Goal: Task Accomplishment & Management: Use online tool/utility

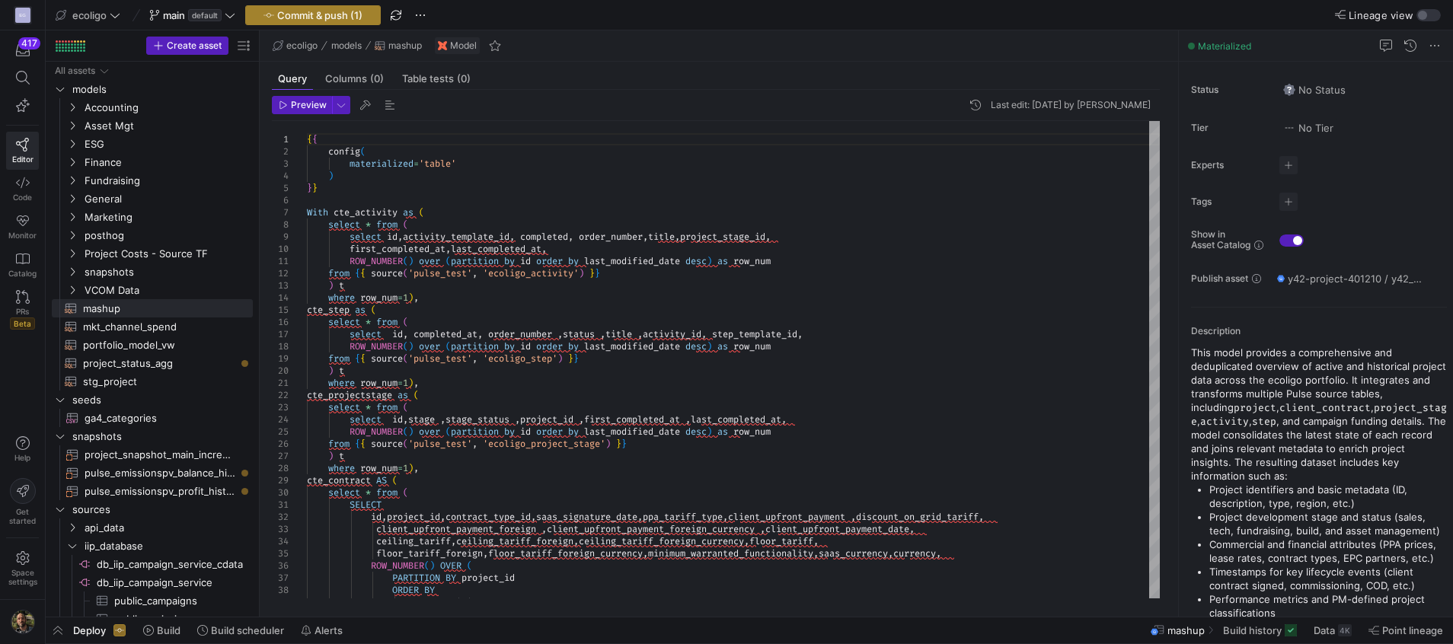
click at [334, 15] on span "Commit & push (1)" at bounding box center [319, 15] width 85 height 12
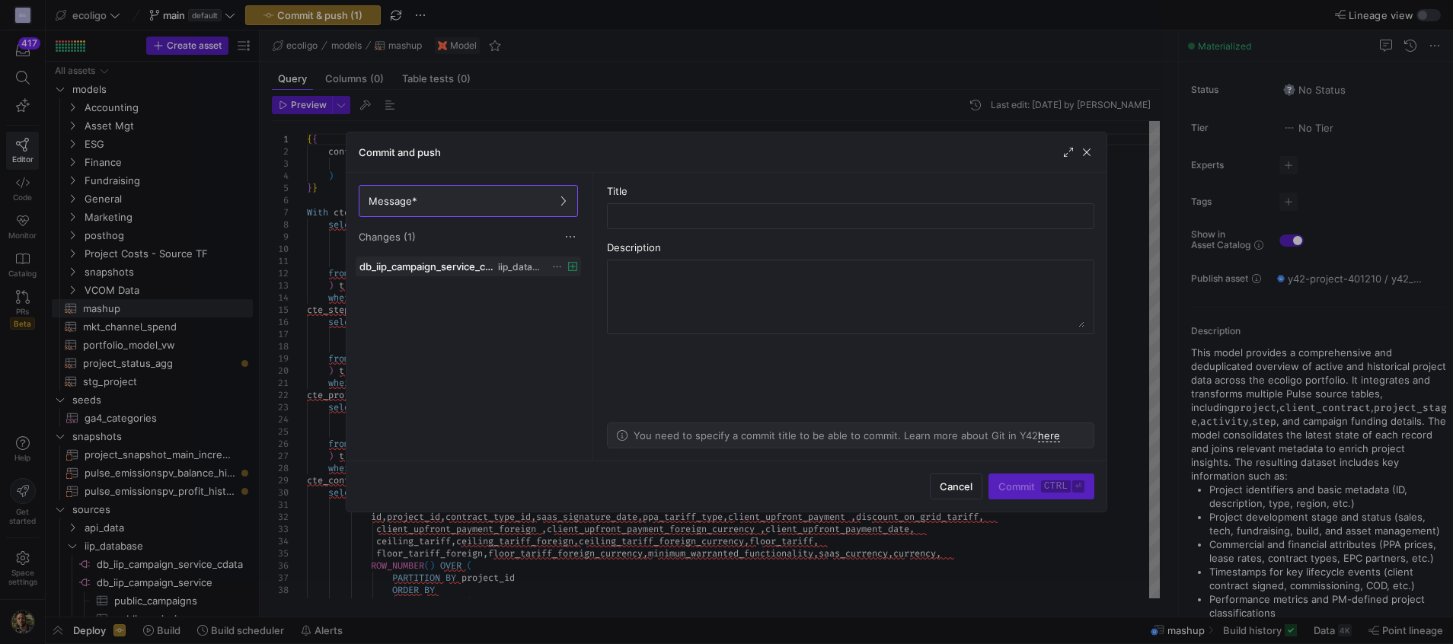
click at [558, 267] on icon at bounding box center [557, 267] width 10 height 10
click at [609, 321] on button "Discard" at bounding box center [614, 310] width 124 height 24
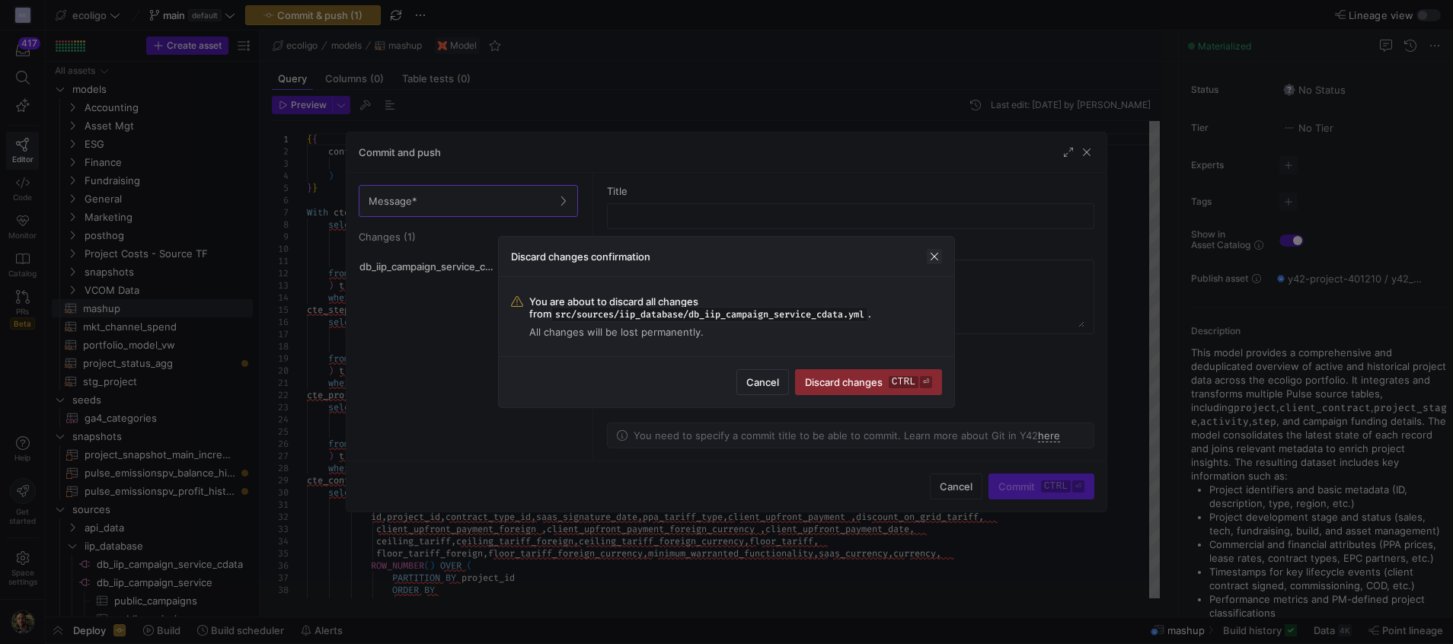
click at [940, 256] on span "button" at bounding box center [934, 256] width 15 height 15
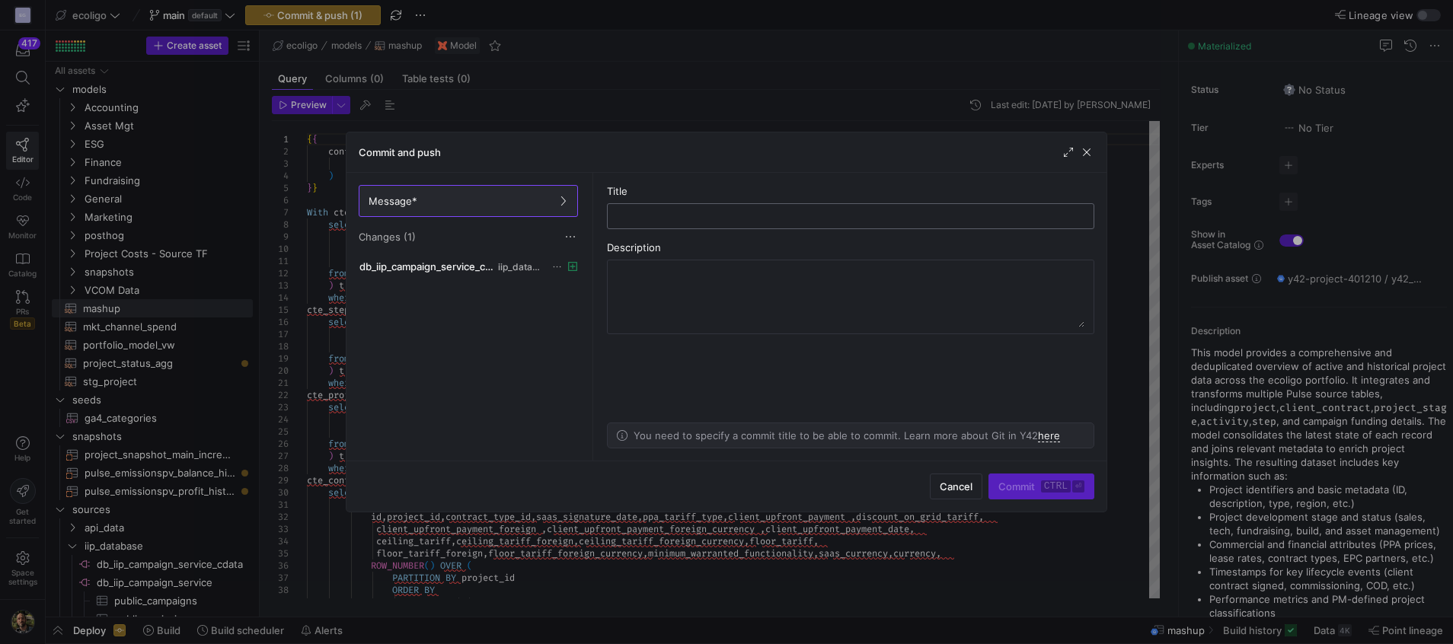
click at [672, 218] on input "text" at bounding box center [851, 216] width 462 height 12
type input "new DB for campaign"
click at [1015, 477] on span "submit" at bounding box center [1041, 487] width 104 height 24
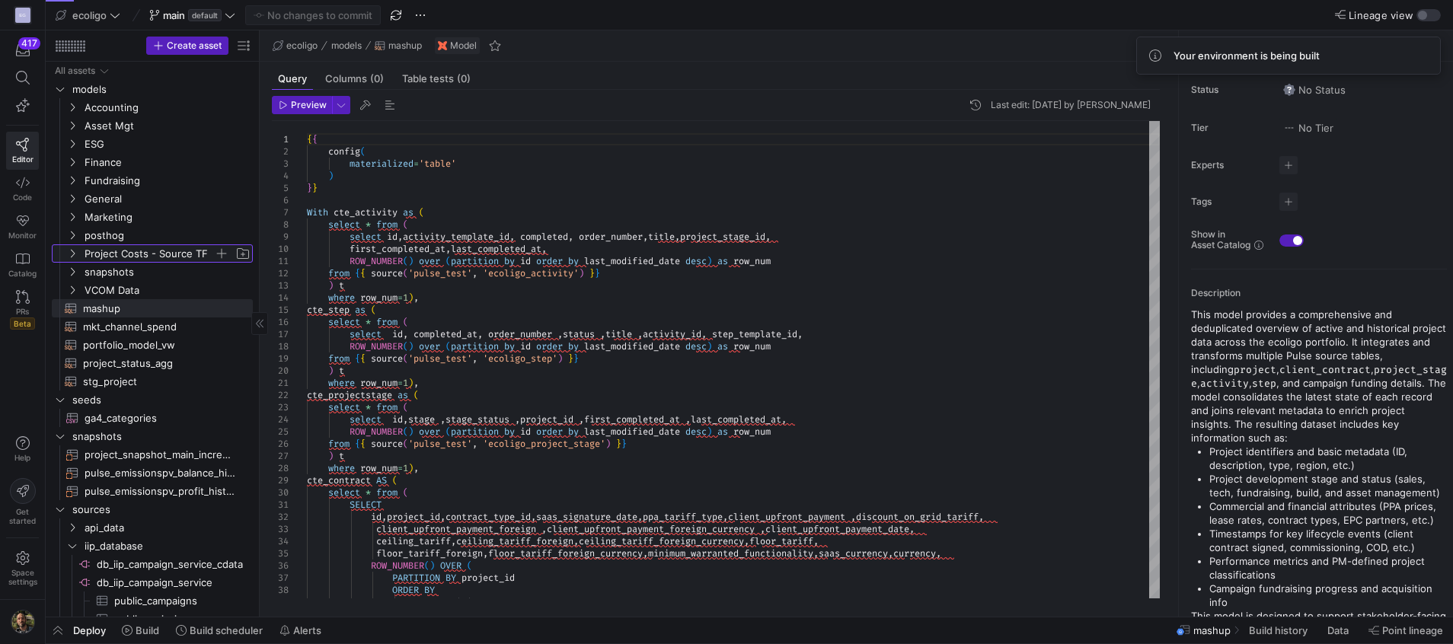
click at [75, 248] on y42-icon "Press SPACE to select this row." at bounding box center [72, 254] width 12 height 12
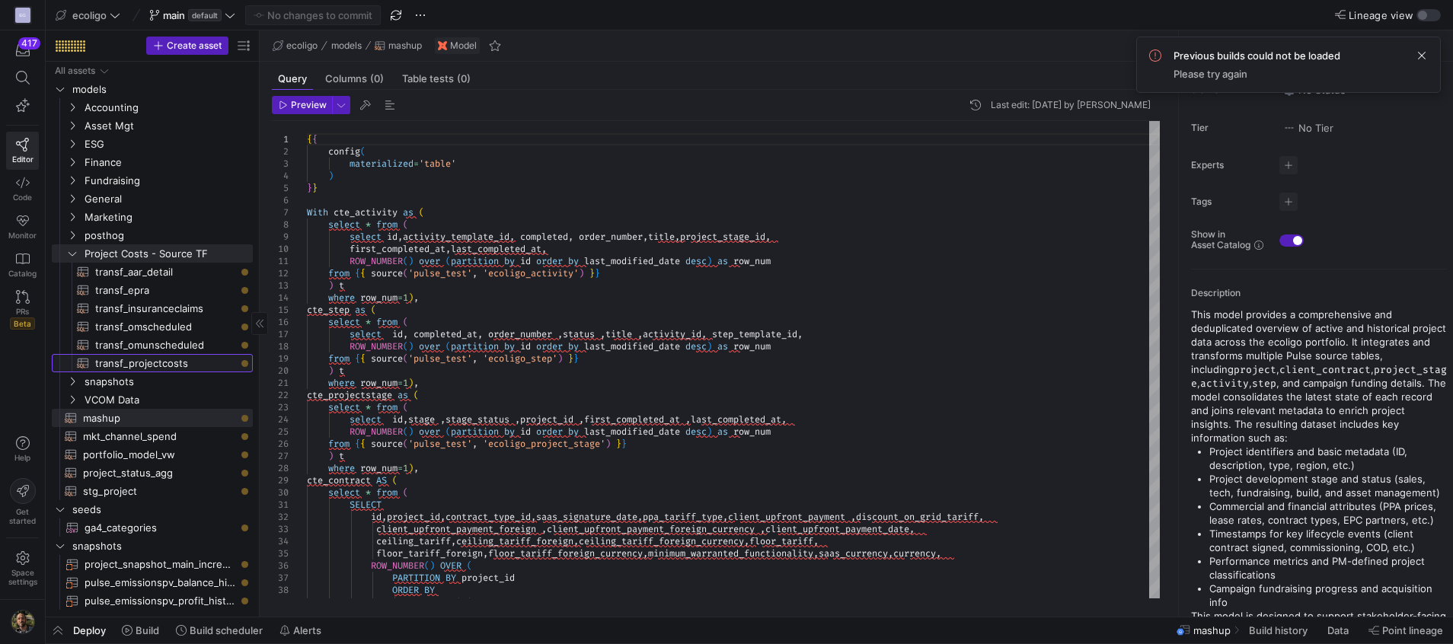
click at [179, 363] on span "transf_projectcosts​​​​​​​​​​" at bounding box center [165, 364] width 140 height 18
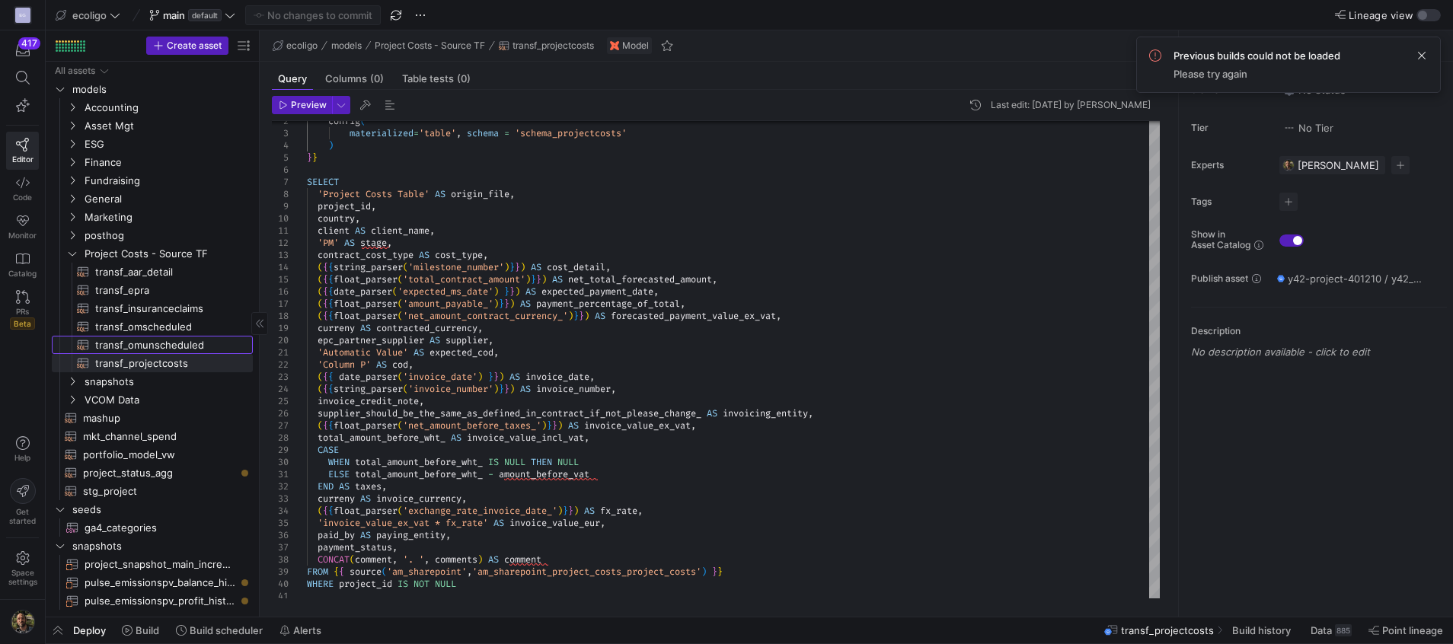
click at [155, 336] on link "transf_omunscheduled​​​​​​​​​​" at bounding box center [152, 345] width 201 height 18
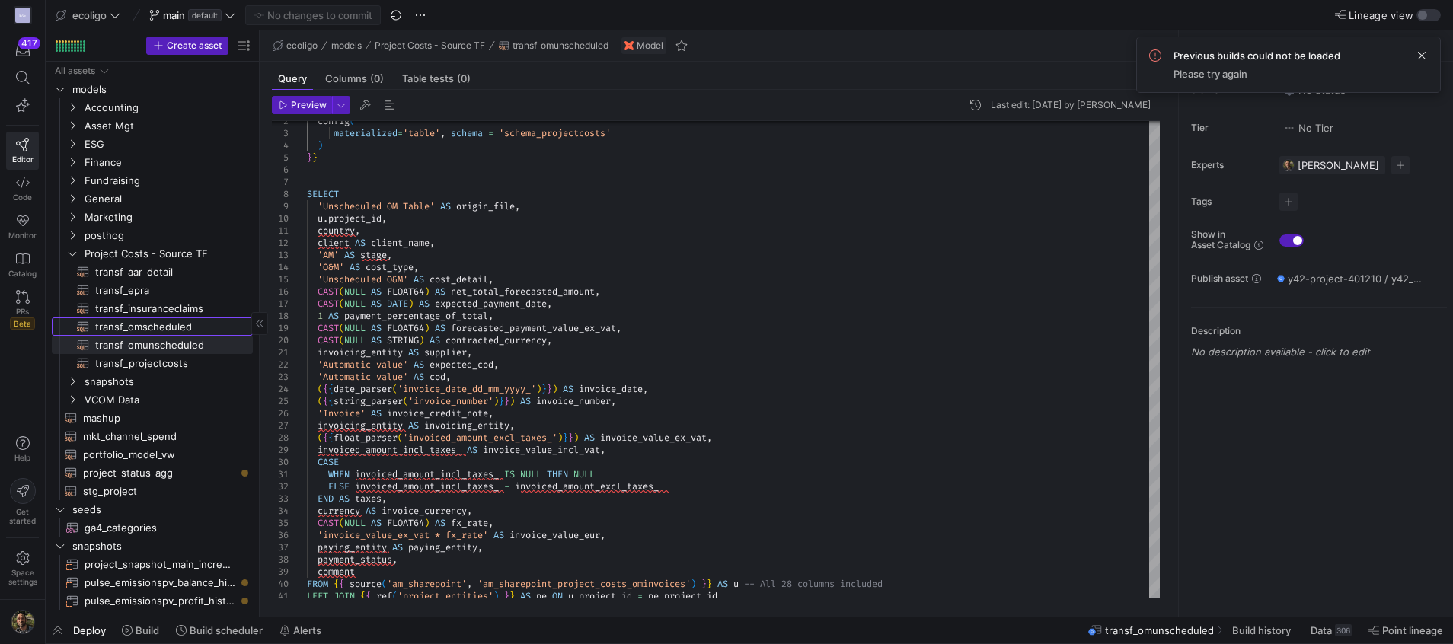
click at [163, 321] on span "transf_omscheduled​​​​​​​​​​" at bounding box center [165, 327] width 140 height 18
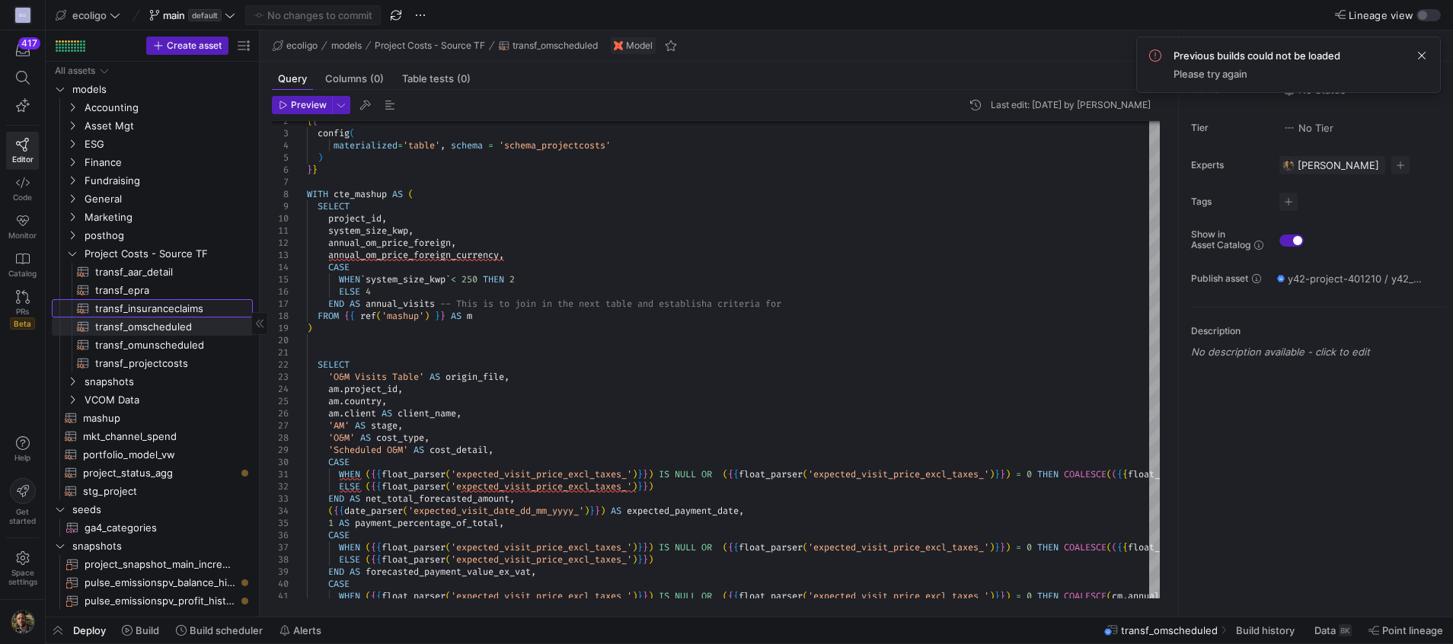
click at [163, 307] on span "transf_insuranceclaims​​​​​​​​​​" at bounding box center [165, 309] width 140 height 18
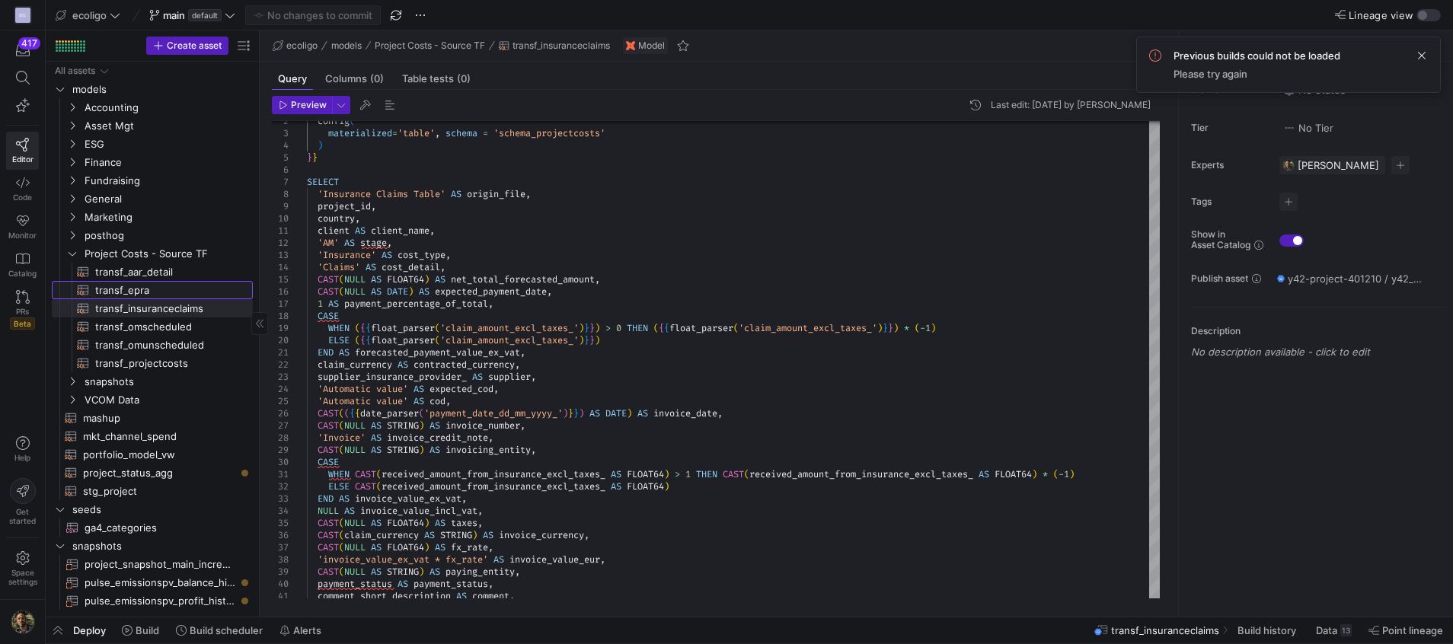
click at [163, 289] on span "transf_epra​​​​​​​​​​" at bounding box center [165, 291] width 140 height 18
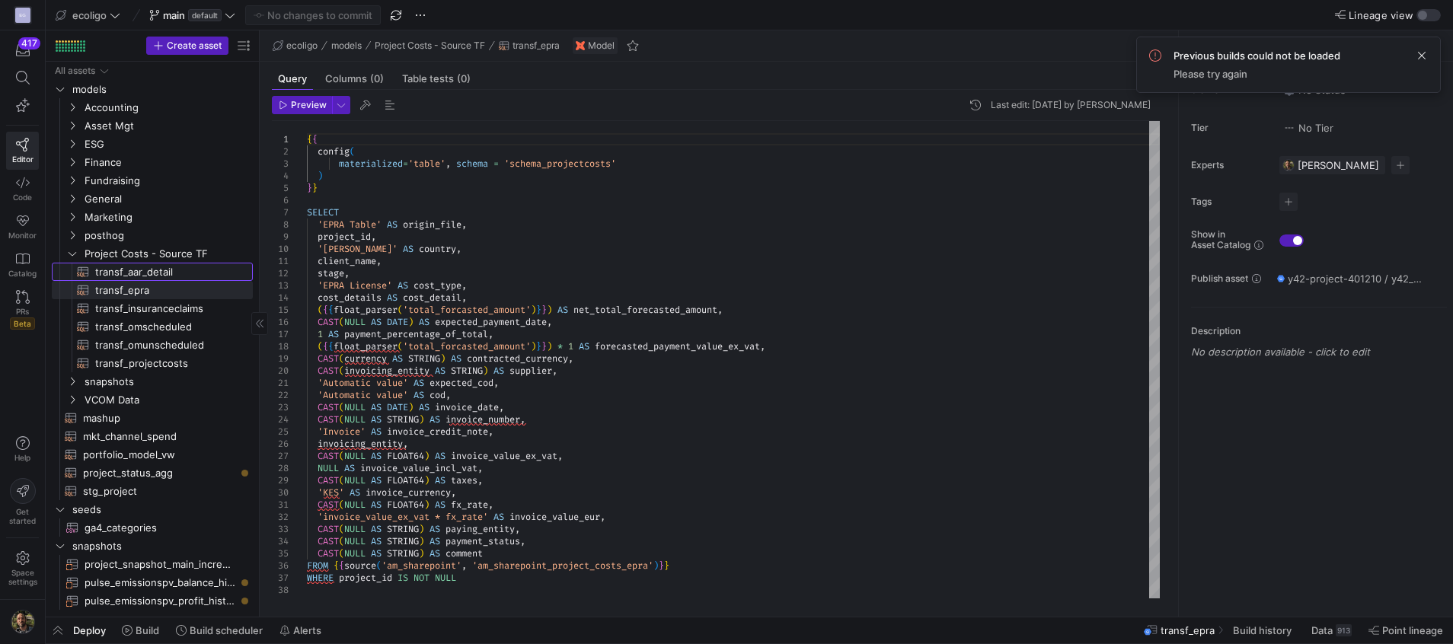
click at [163, 275] on span "transf_aar_detail​​​​​​​​​​" at bounding box center [165, 273] width 140 height 18
type textarea "{{ config( materialized='table', schema = 'schema_projectcosts' ) }} SELECT 'AA…"
